Goal: Check status

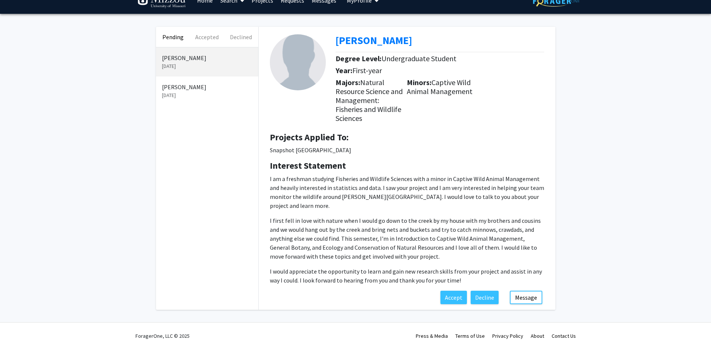
click at [206, 91] on p "[PERSON_NAME]" at bounding box center [207, 86] width 90 height 9
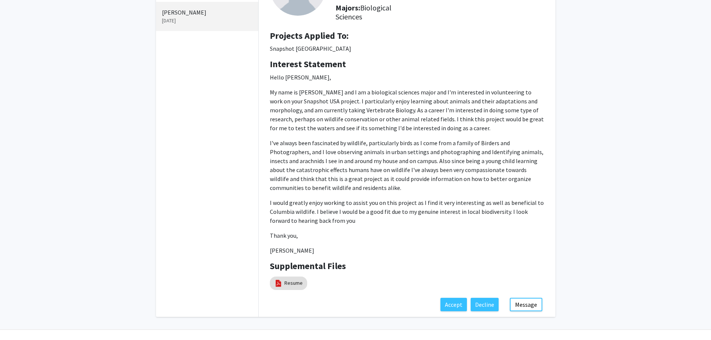
scroll to position [13, 0]
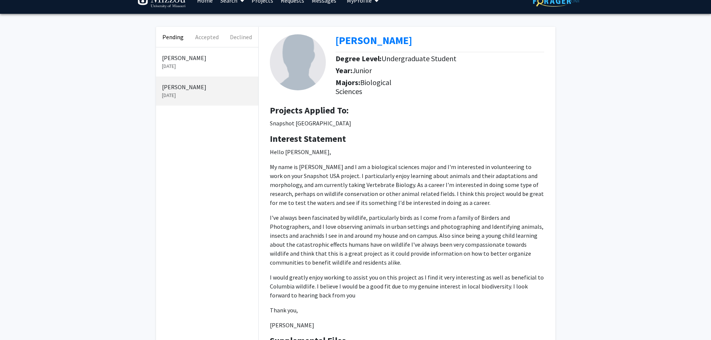
click at [186, 57] on p "[PERSON_NAME]" at bounding box center [207, 57] width 90 height 9
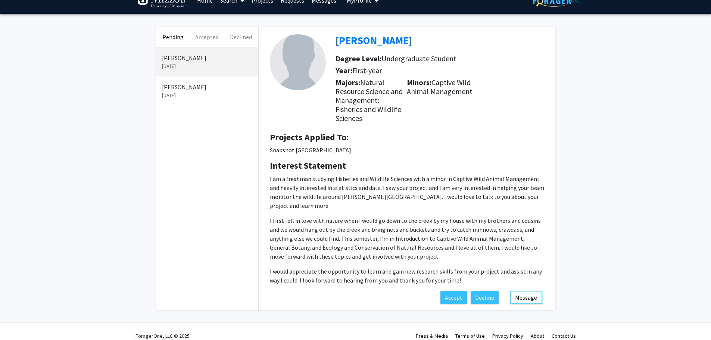
click at [182, 77] on div "[PERSON_NAME] [DATE]" at bounding box center [207, 90] width 102 height 29
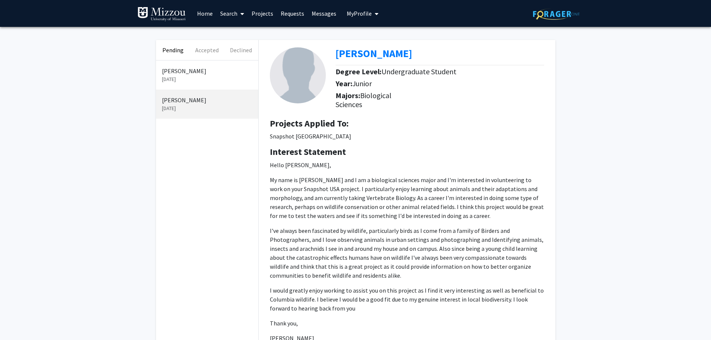
click at [210, 80] on p "[DATE]" at bounding box center [207, 79] width 90 height 8
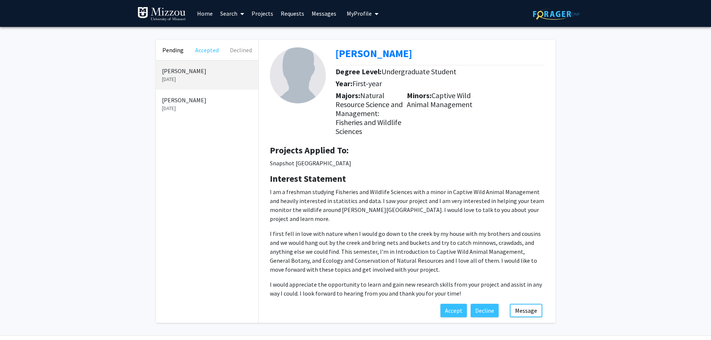
click at [196, 50] on button "Accepted" at bounding box center [207, 50] width 34 height 20
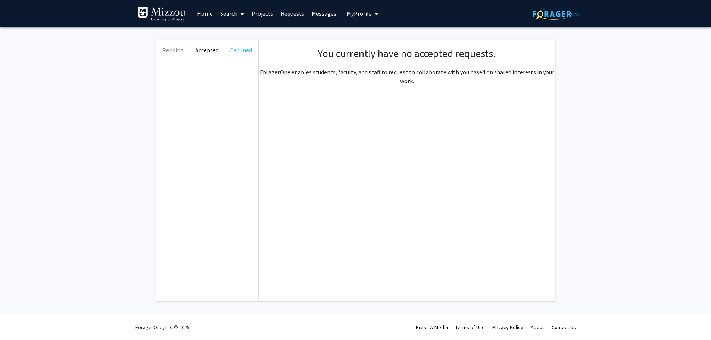
click at [234, 50] on button "Declined" at bounding box center [241, 50] width 34 height 20
click at [187, 50] on button "Pending" at bounding box center [173, 50] width 34 height 20
